Goal: Complete application form

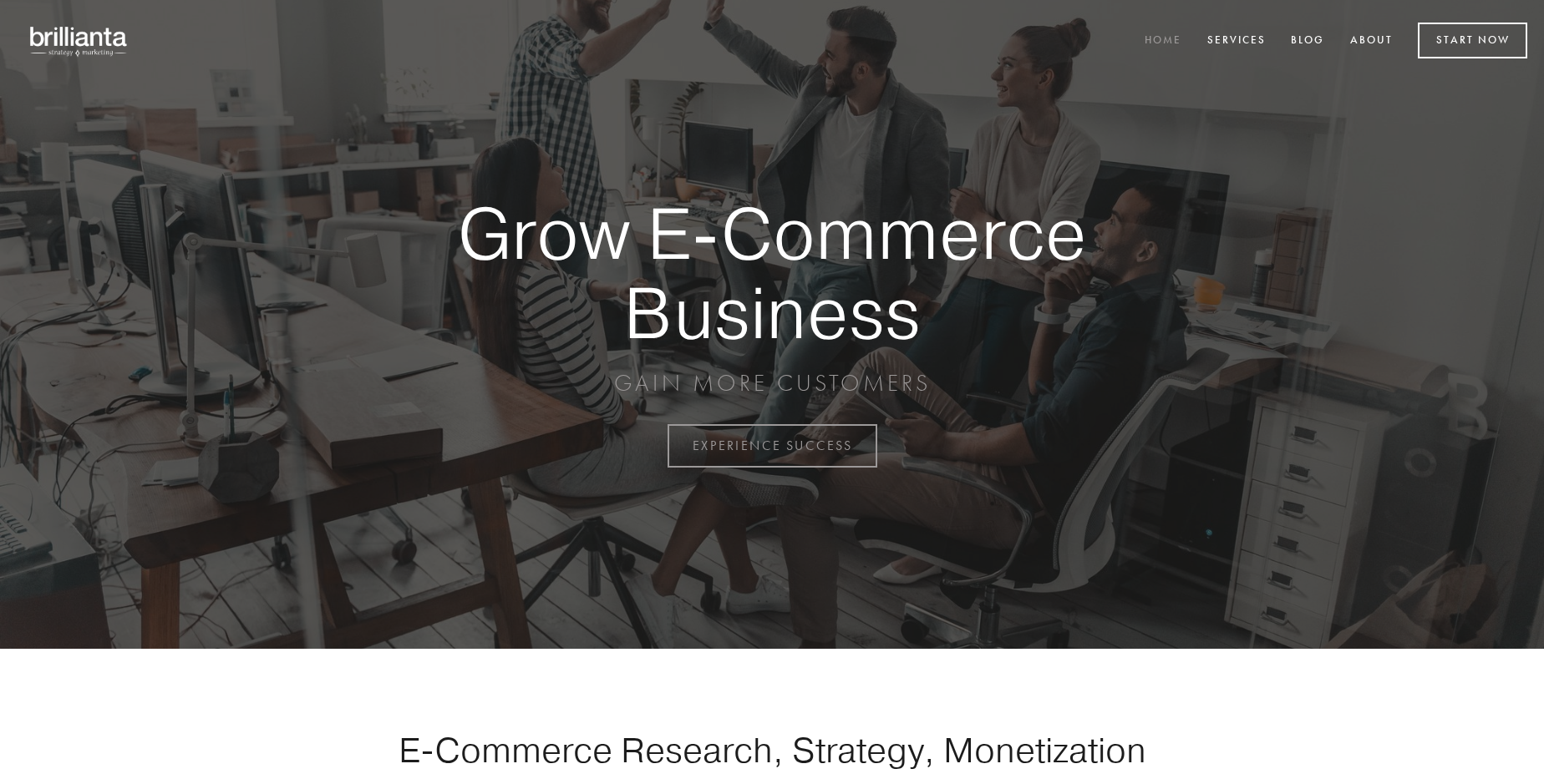
scroll to position [4377, 0]
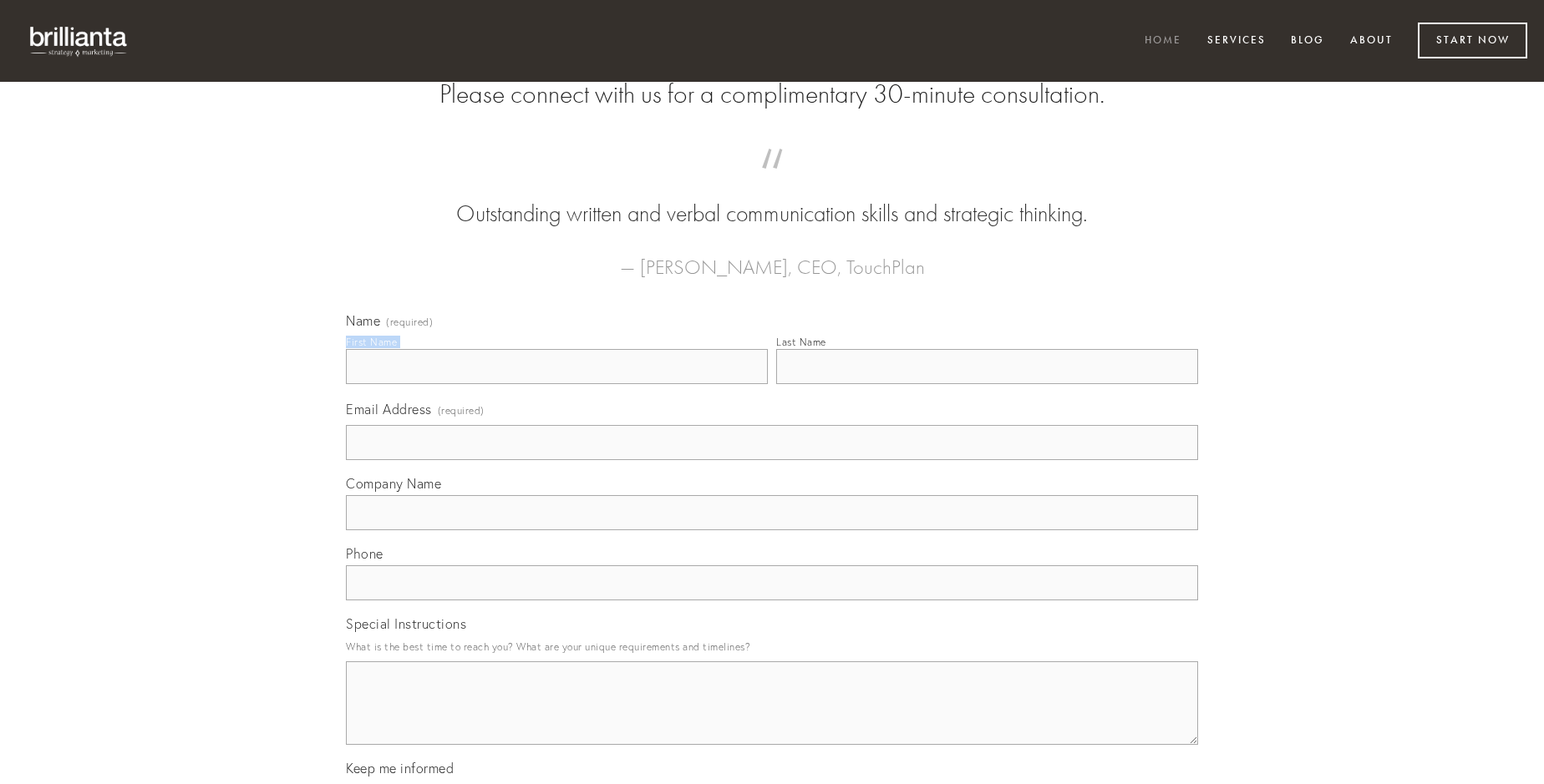
type input "[PERSON_NAME]"
click at [987, 384] on input "Last Name" at bounding box center [987, 366] width 422 height 35
type input "[PERSON_NAME]"
click at [772, 460] on input "Email Address (required)" at bounding box center [772, 443] width 853 height 35
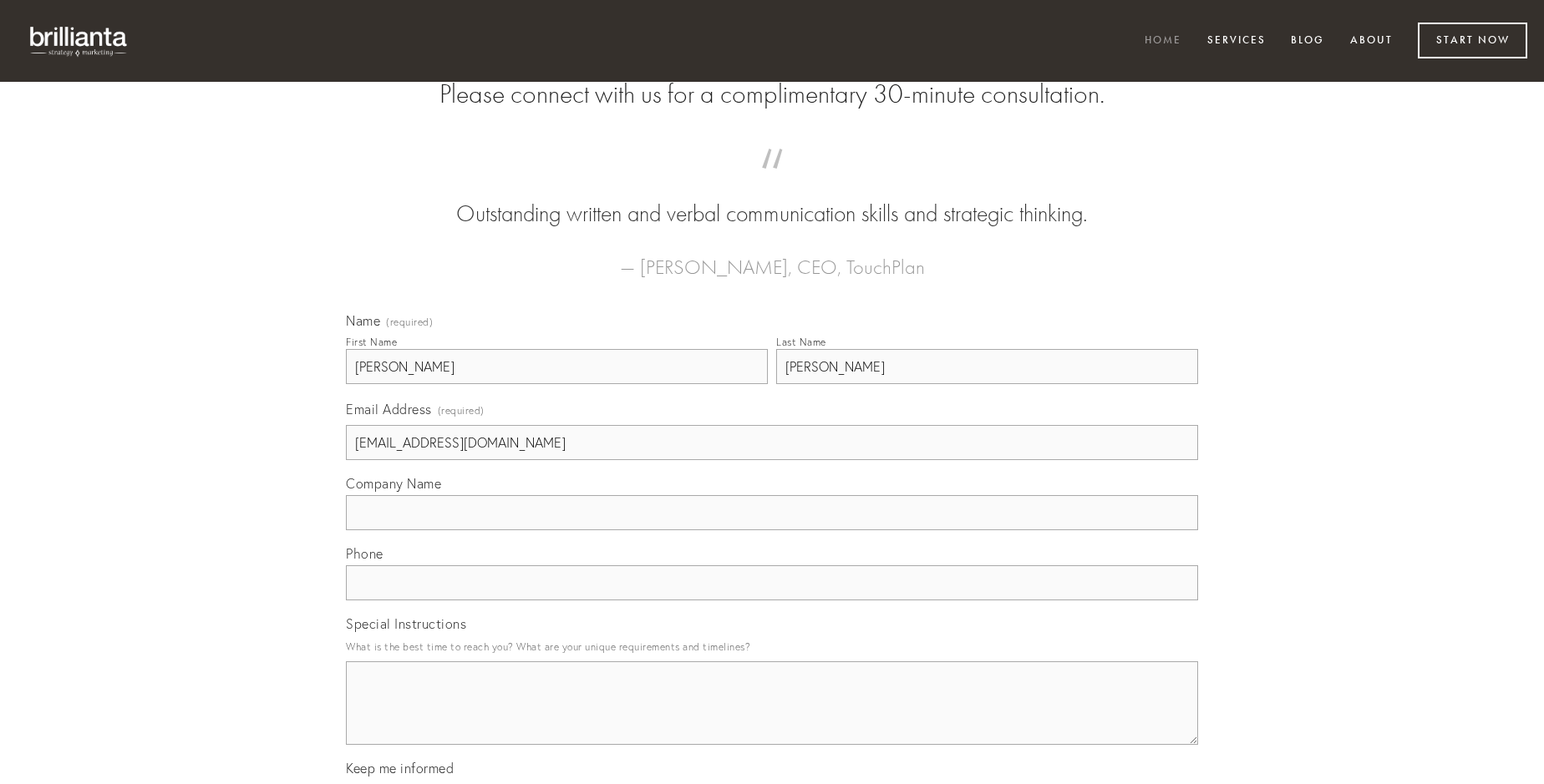
type input "[EMAIL_ADDRESS][DOMAIN_NAME]"
click at [772, 530] on input "Company Name" at bounding box center [772, 513] width 853 height 35
type input "claro"
click at [772, 601] on input "text" at bounding box center [772, 582] width 853 height 35
click at [772, 719] on textarea "Special Instructions" at bounding box center [772, 703] width 853 height 84
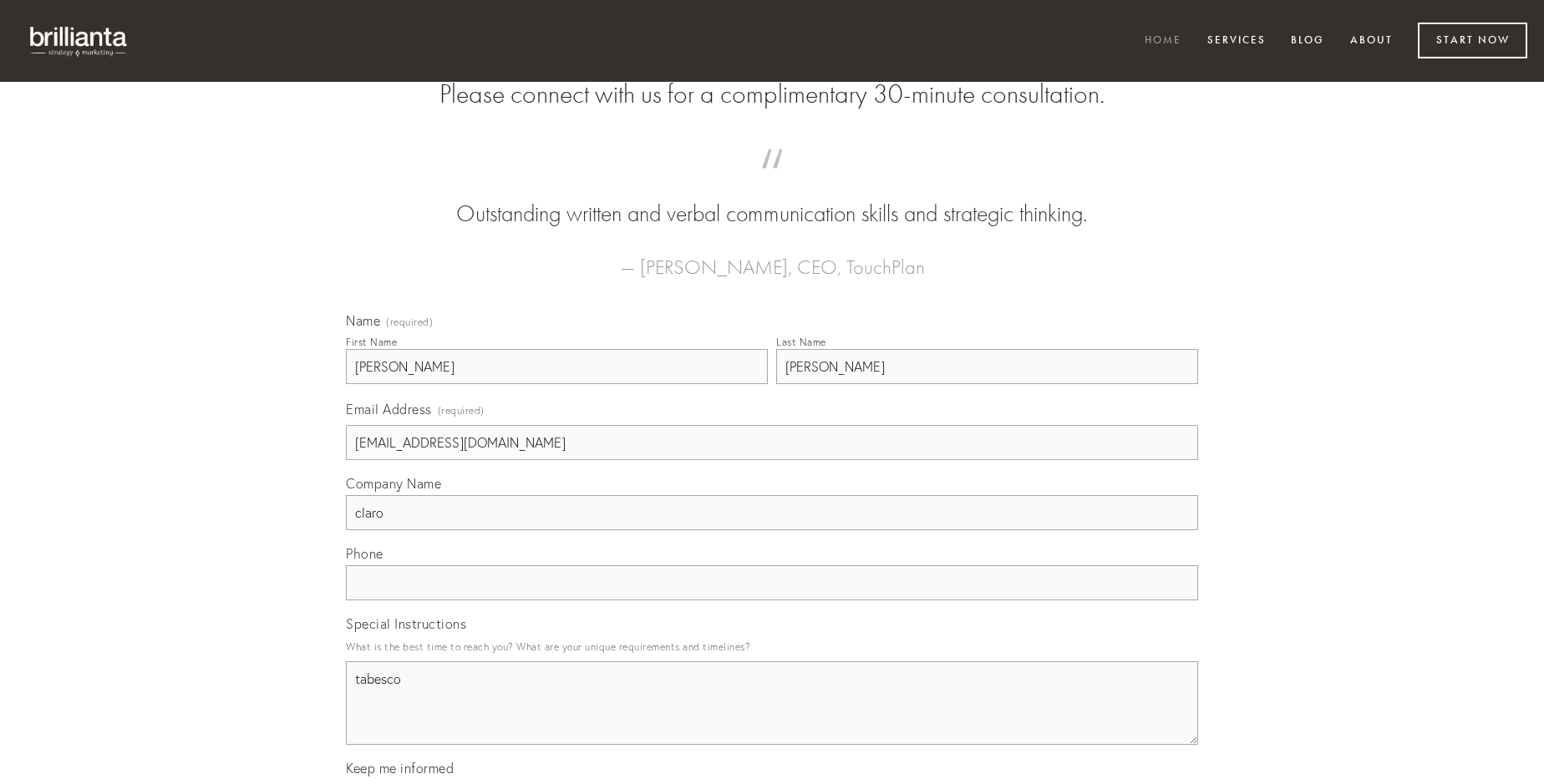
type textarea "tabesco"
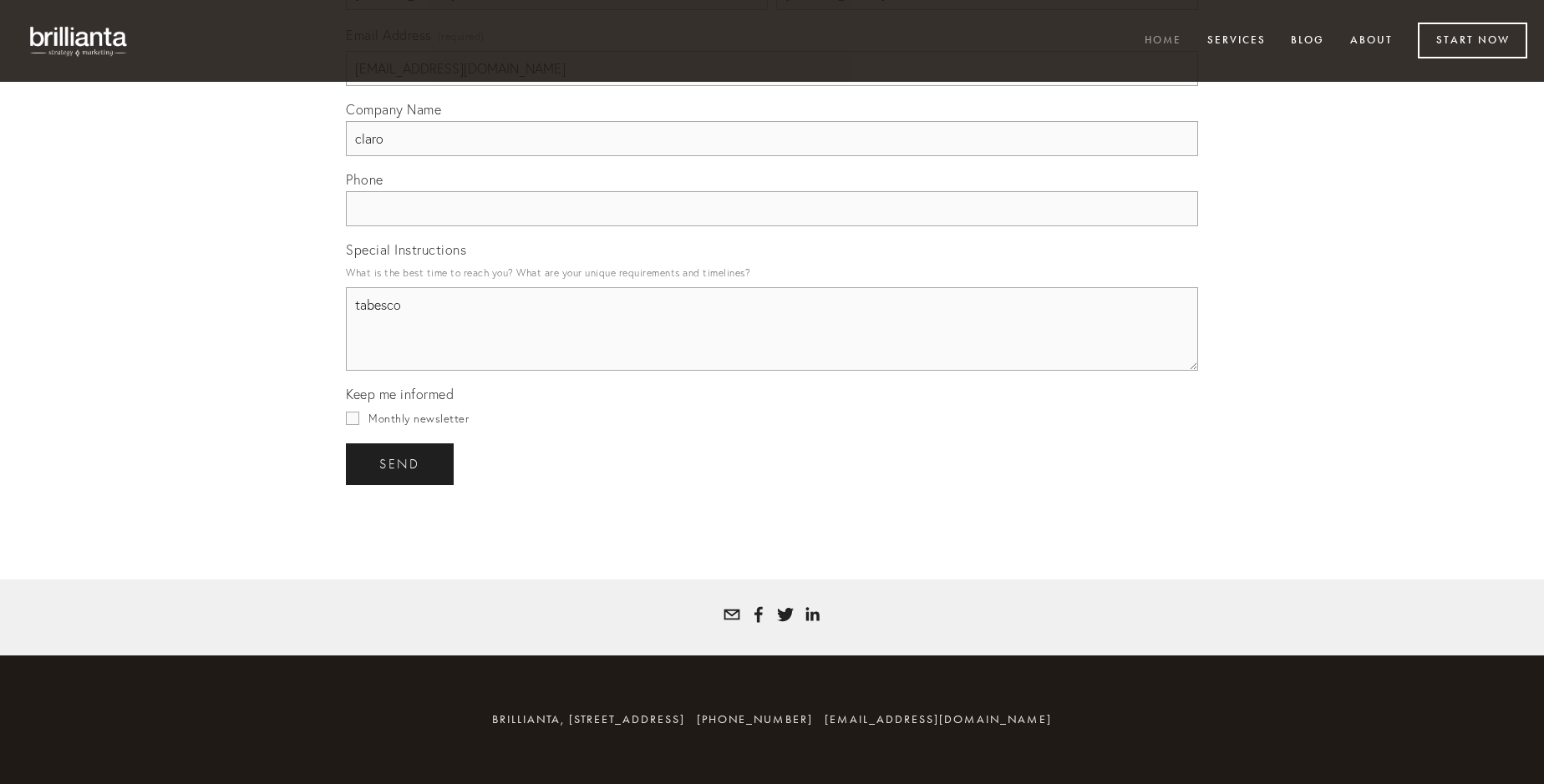
click at [401, 464] on span "send" at bounding box center [400, 464] width 41 height 15
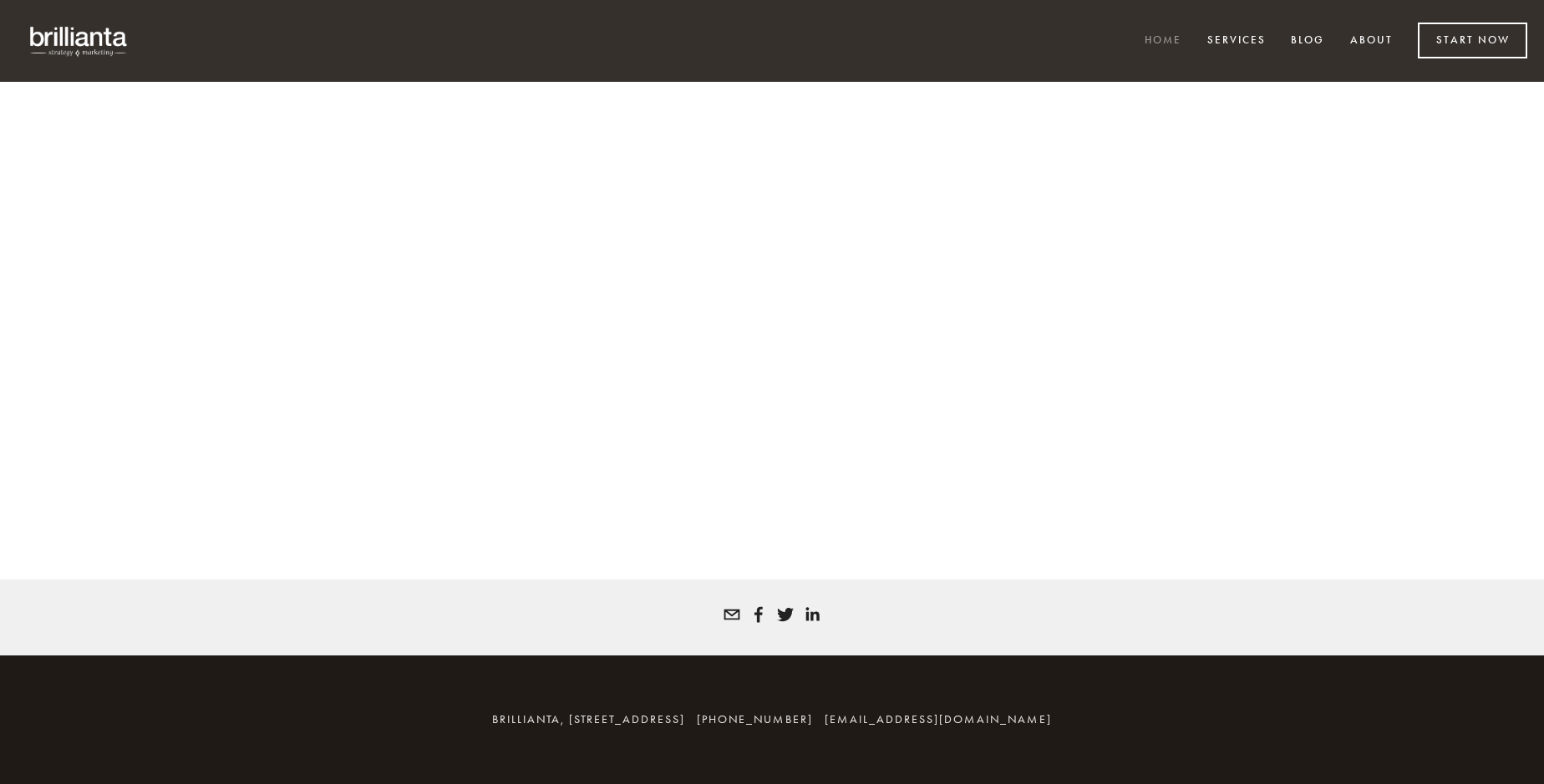
scroll to position [4355, 0]
